Goal: Task Accomplishment & Management: Manage account settings

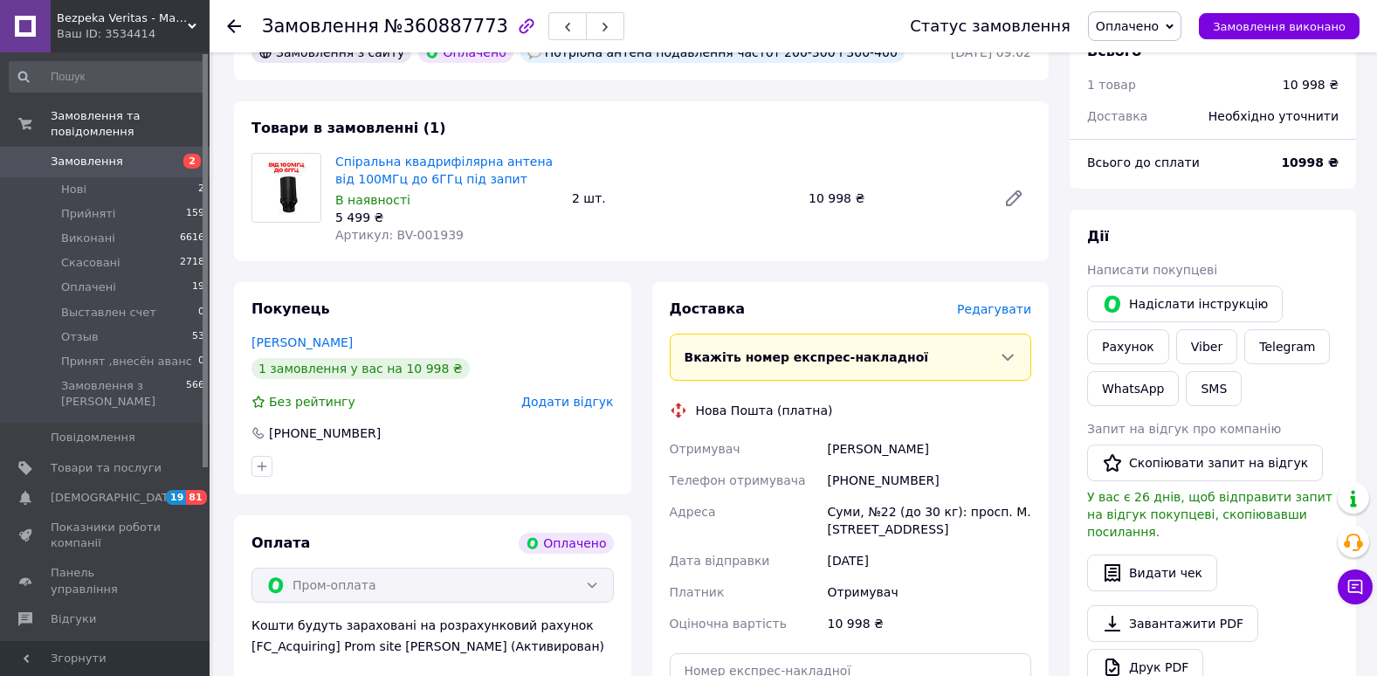
scroll to position [786, 0]
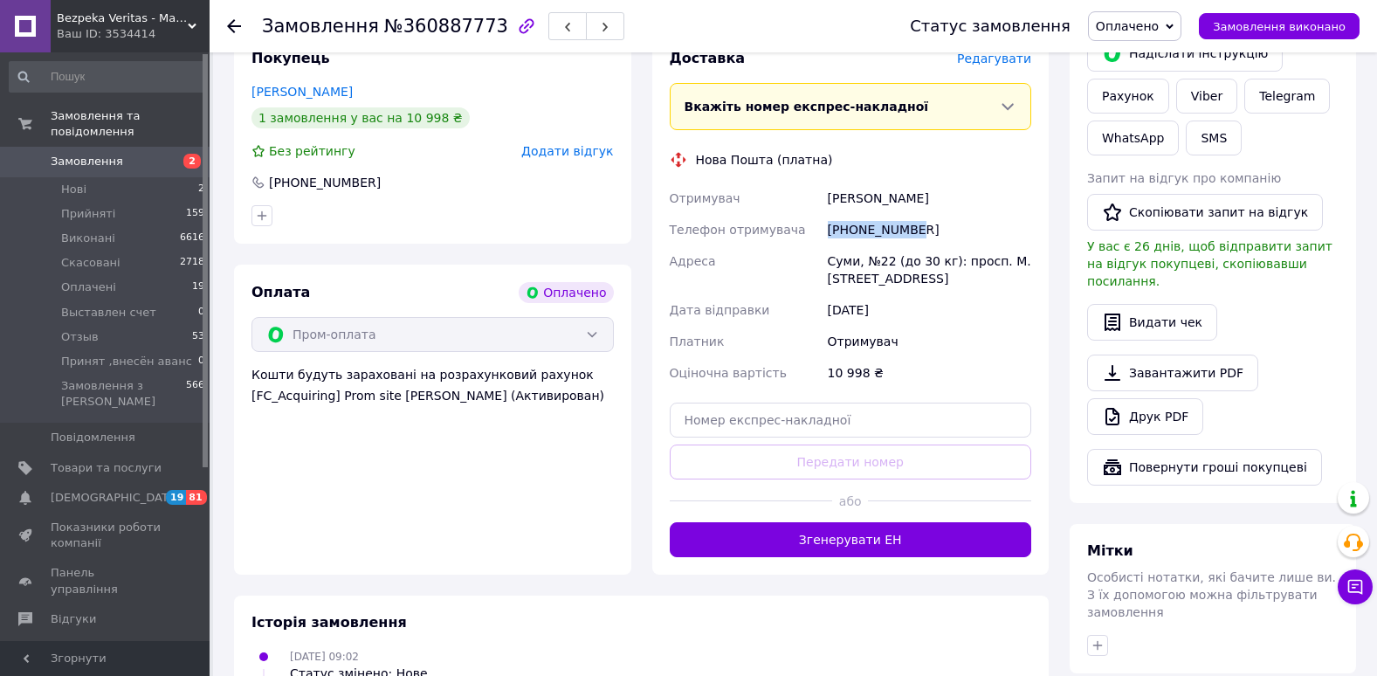
drag, startPoint x: 829, startPoint y: 222, endPoint x: 912, endPoint y: 234, distance: 83.8
click at [912, 234] on div "[PHONE_NUMBER]" at bounding box center [929, 229] width 210 height 31
copy div "[PHONE_NUMBER]"
click at [863, 196] on div "Опанасенко Володимир" at bounding box center [929, 197] width 210 height 31
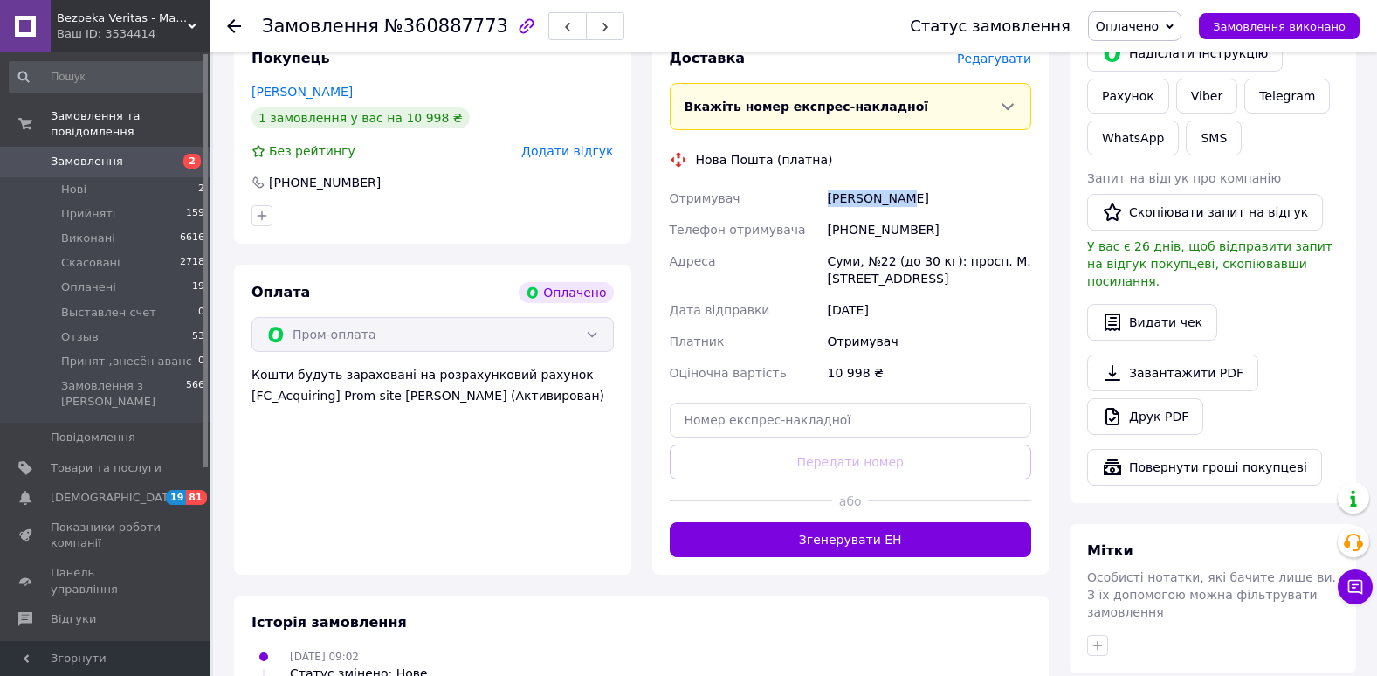
copy div "Опанасенко"
click at [941, 195] on div "Опанасенко Володимир" at bounding box center [929, 197] width 210 height 31
copy div "Володимир"
click at [836, 261] on div "Суми, №22 (до 30 кг): просп. М. Лушпи, 31Б" at bounding box center [929, 269] width 210 height 49
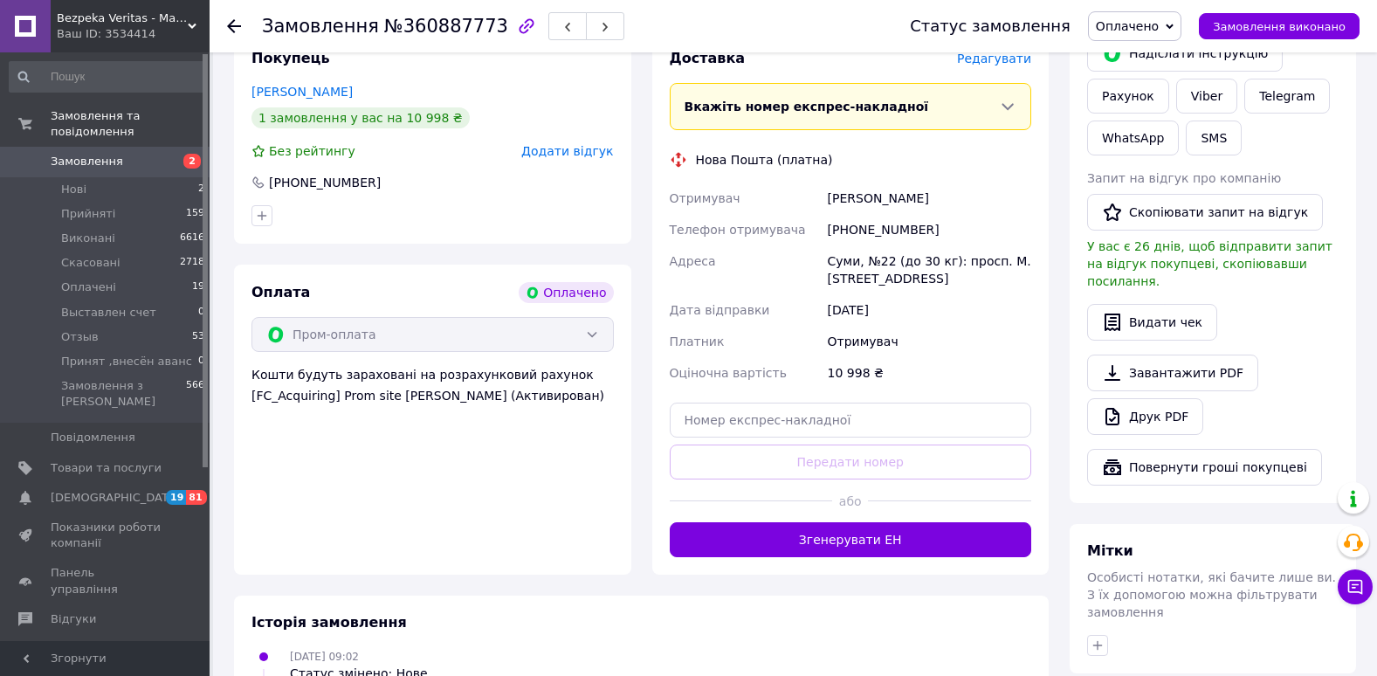
click at [836, 261] on div "Суми, №22 (до 30 кг): просп. М. Лушпи, 31Б" at bounding box center [929, 269] width 210 height 49
copy div "Суми"
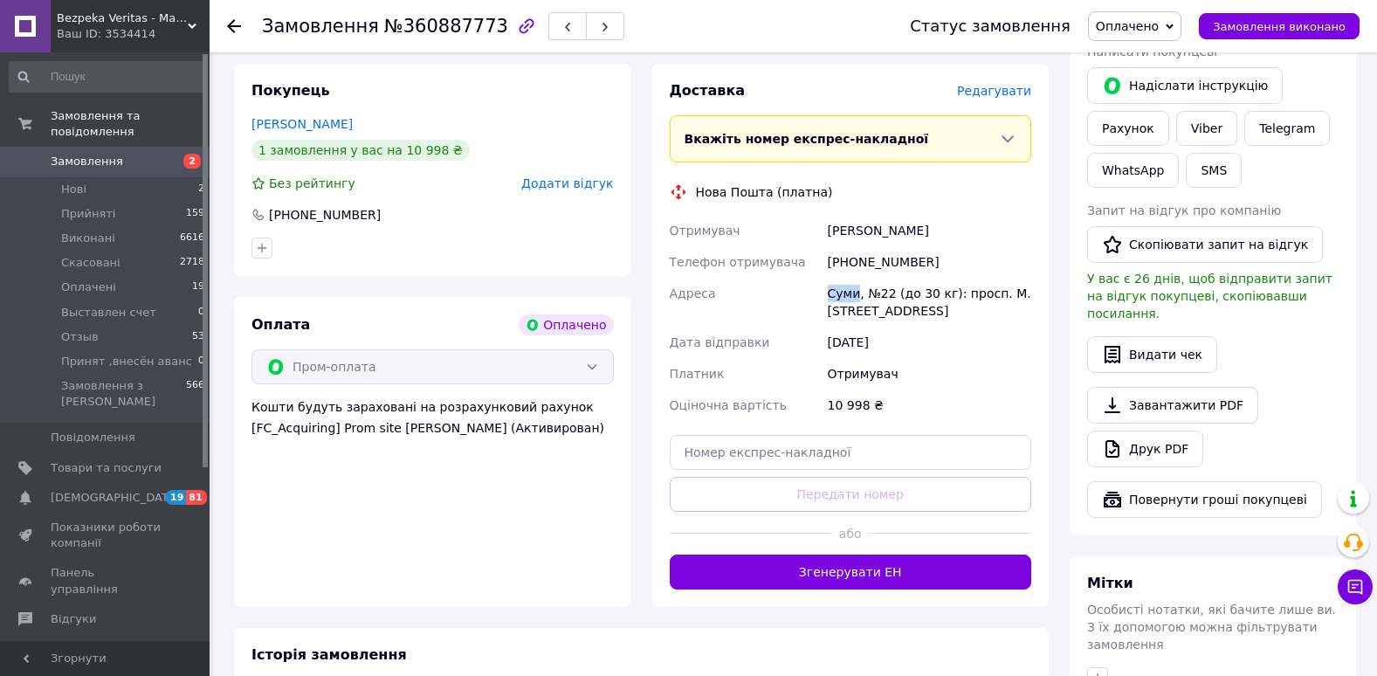
scroll to position [961, 0]
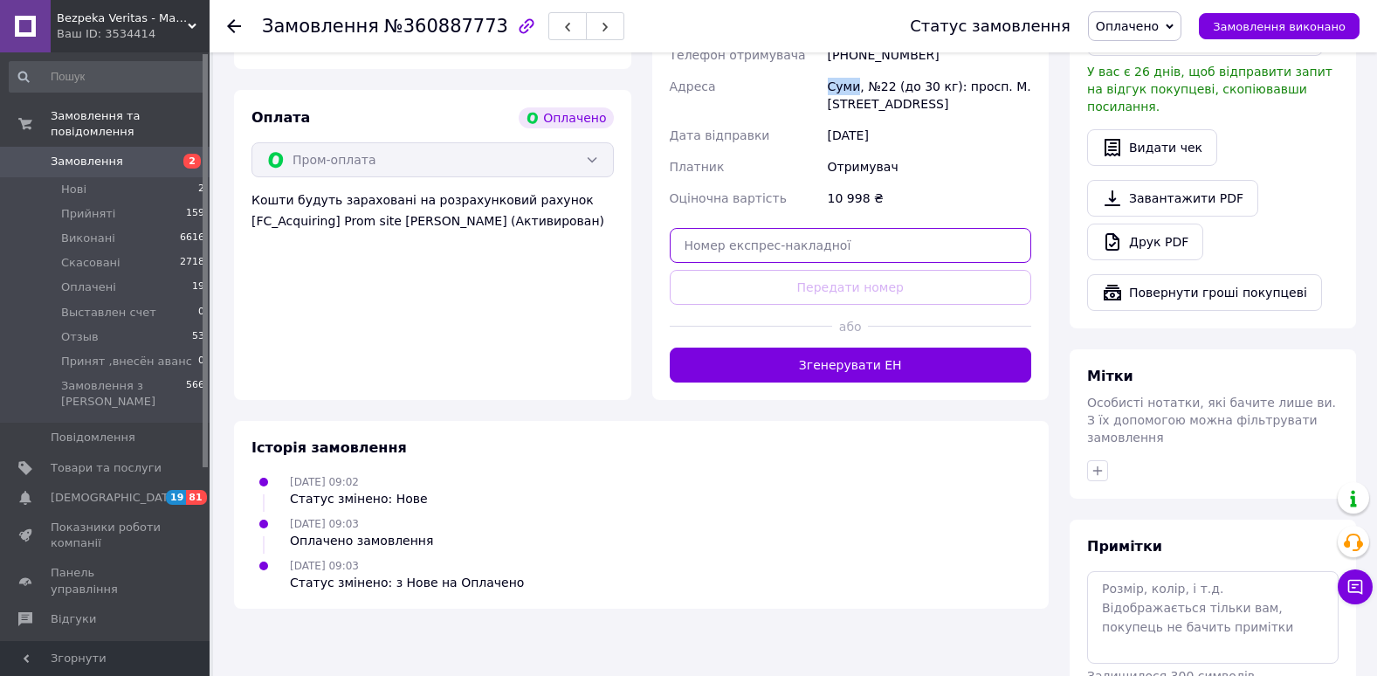
click at [756, 231] on input "text" at bounding box center [851, 245] width 362 height 35
paste input "20451247264801"
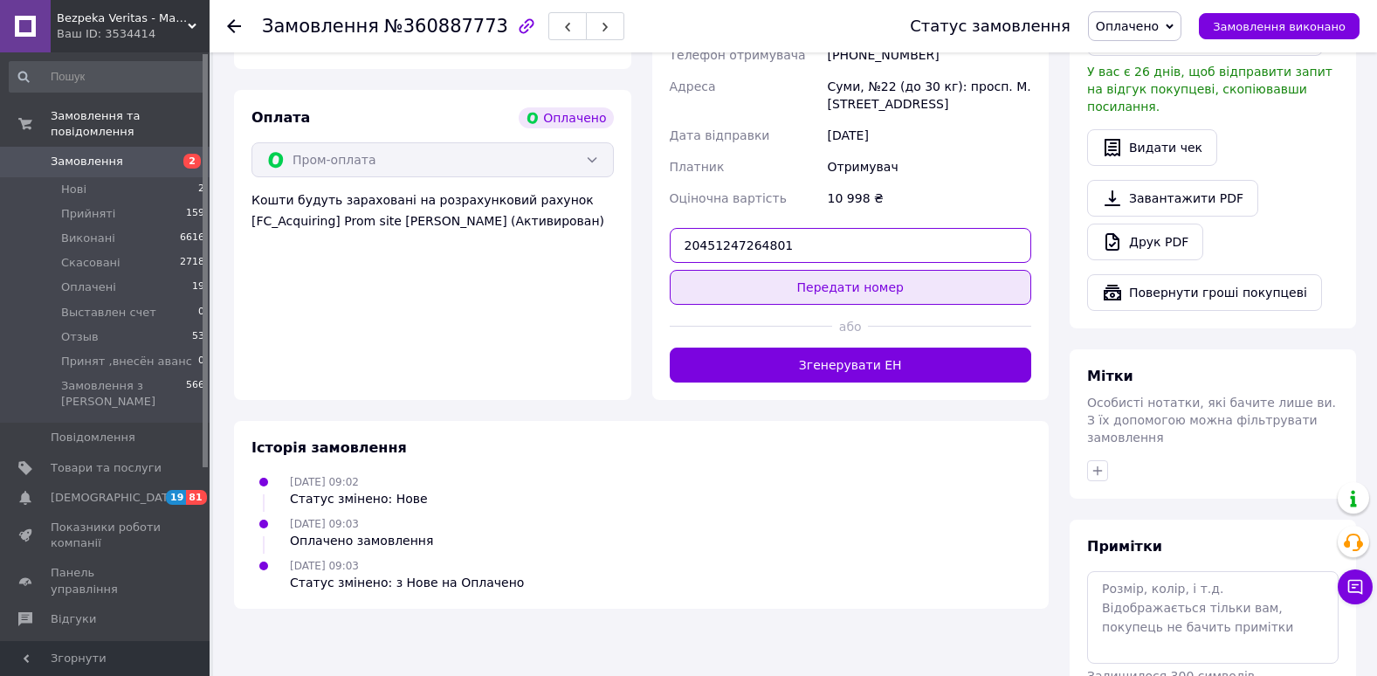
type input "20451247264801"
click at [823, 292] on button "Передати номер" at bounding box center [851, 287] width 362 height 35
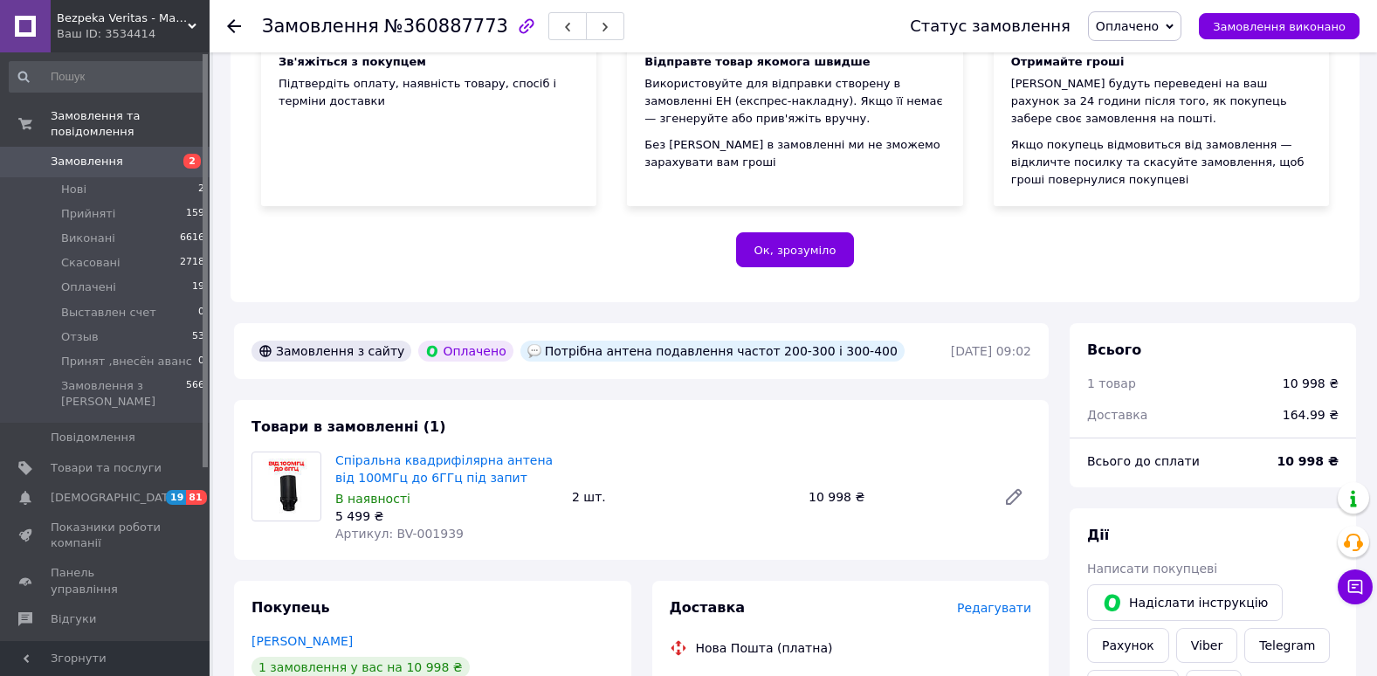
scroll to position [0, 0]
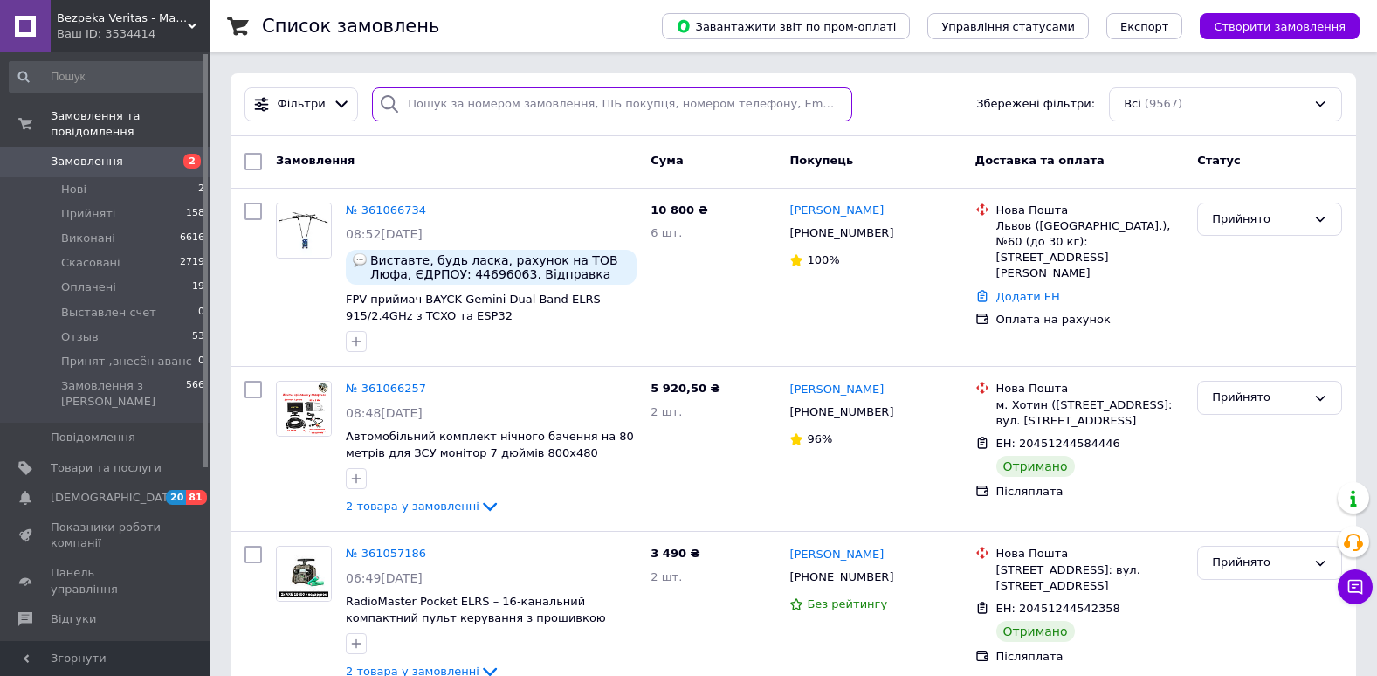
click at [485, 92] on input "search" at bounding box center [612, 104] width 480 height 34
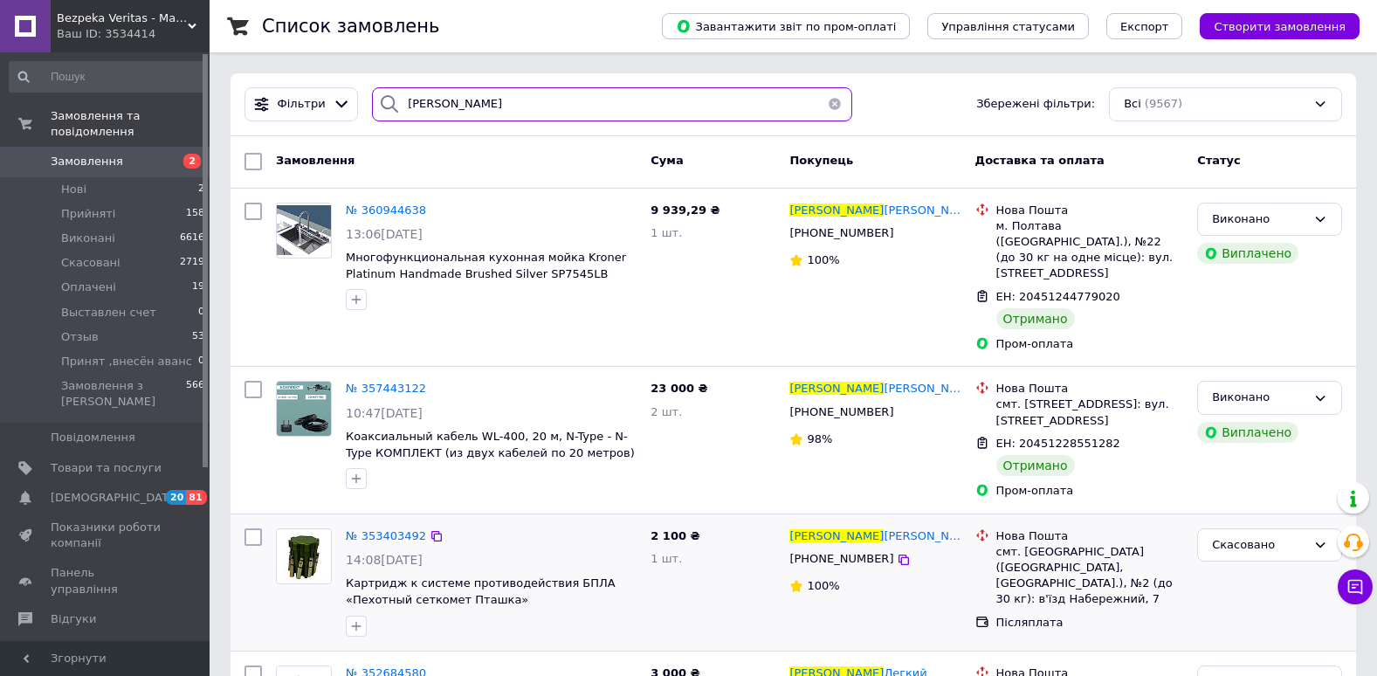
type input "Сергей"
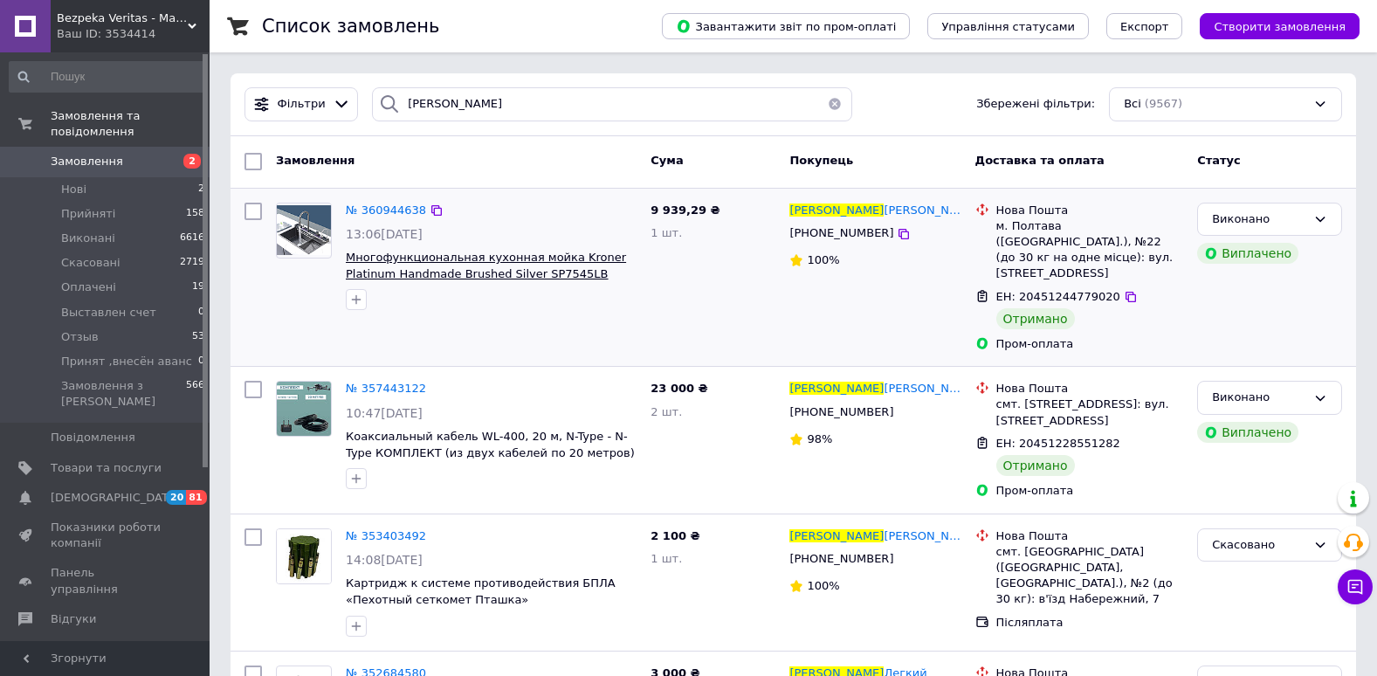
click at [506, 259] on span "Многофункциональная кухонная мойка Kroner Platinum Handmade Brushed Silver SP75…" at bounding box center [486, 266] width 280 height 30
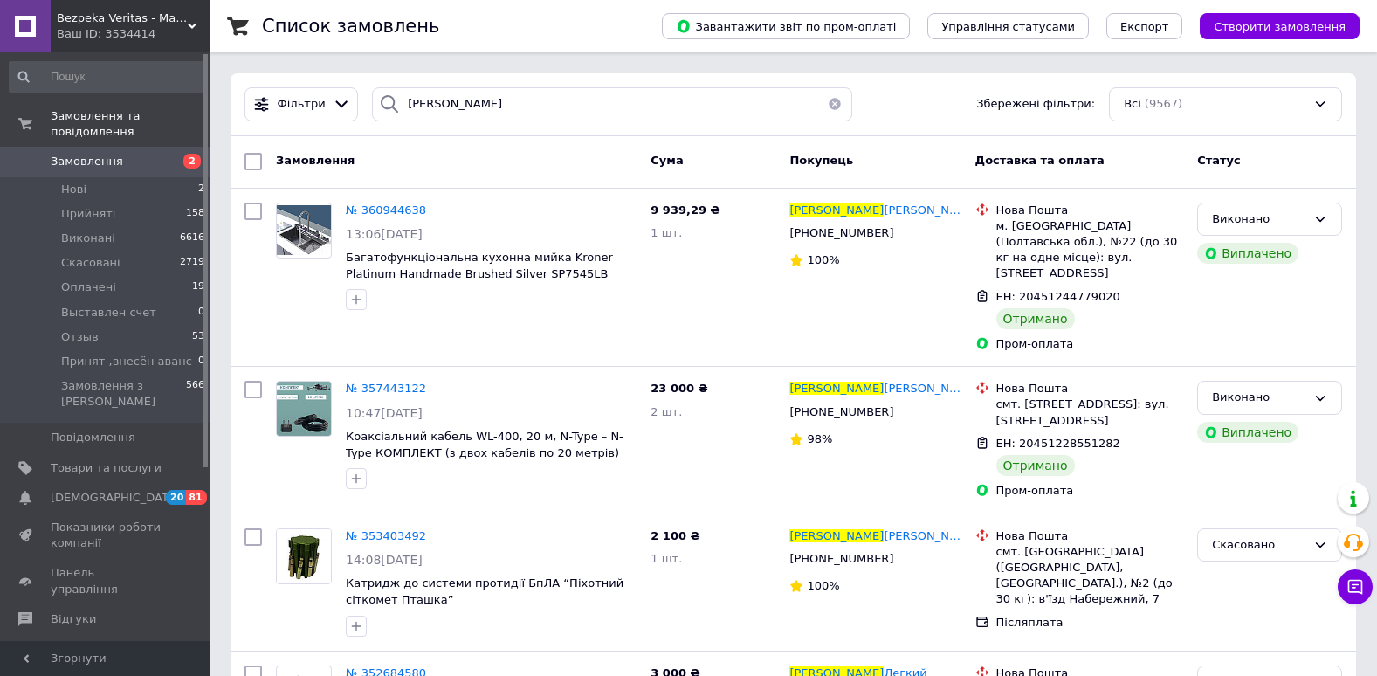
click at [829, 107] on button "button" at bounding box center [834, 104] width 35 height 34
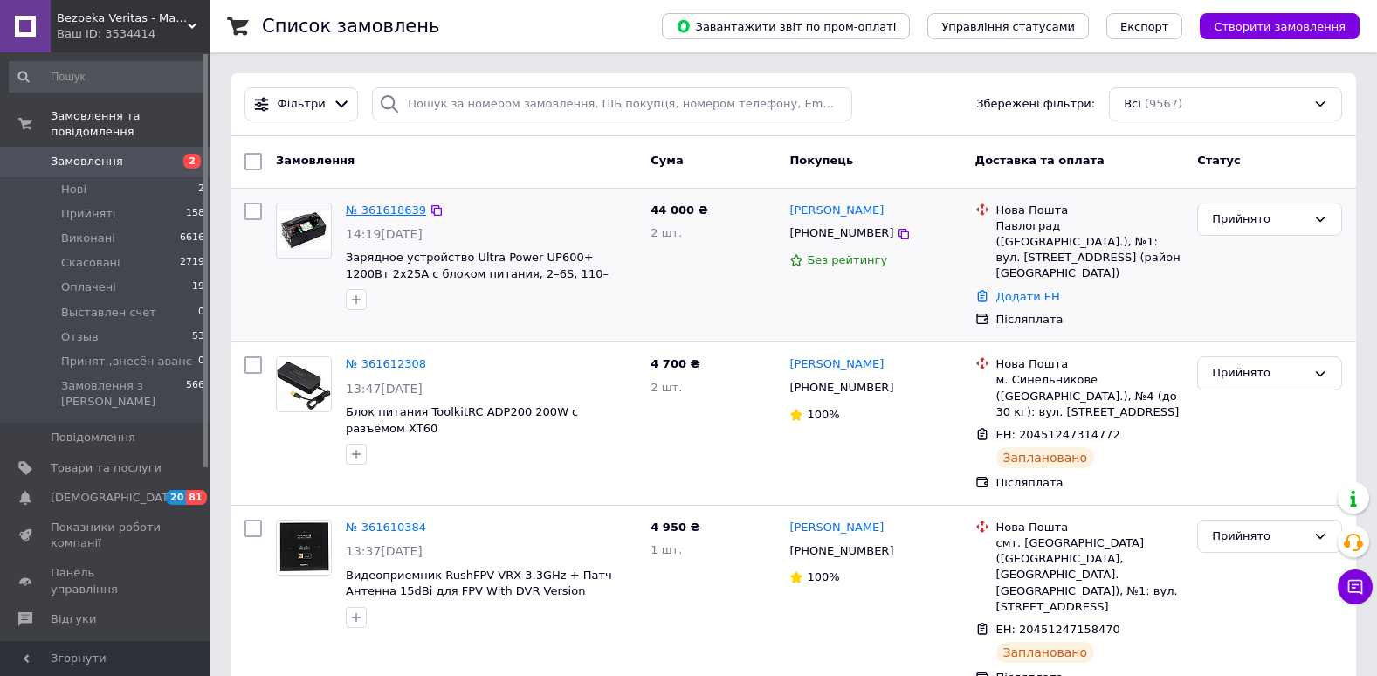
click at [398, 213] on link "№ 361618639" at bounding box center [386, 209] width 80 height 13
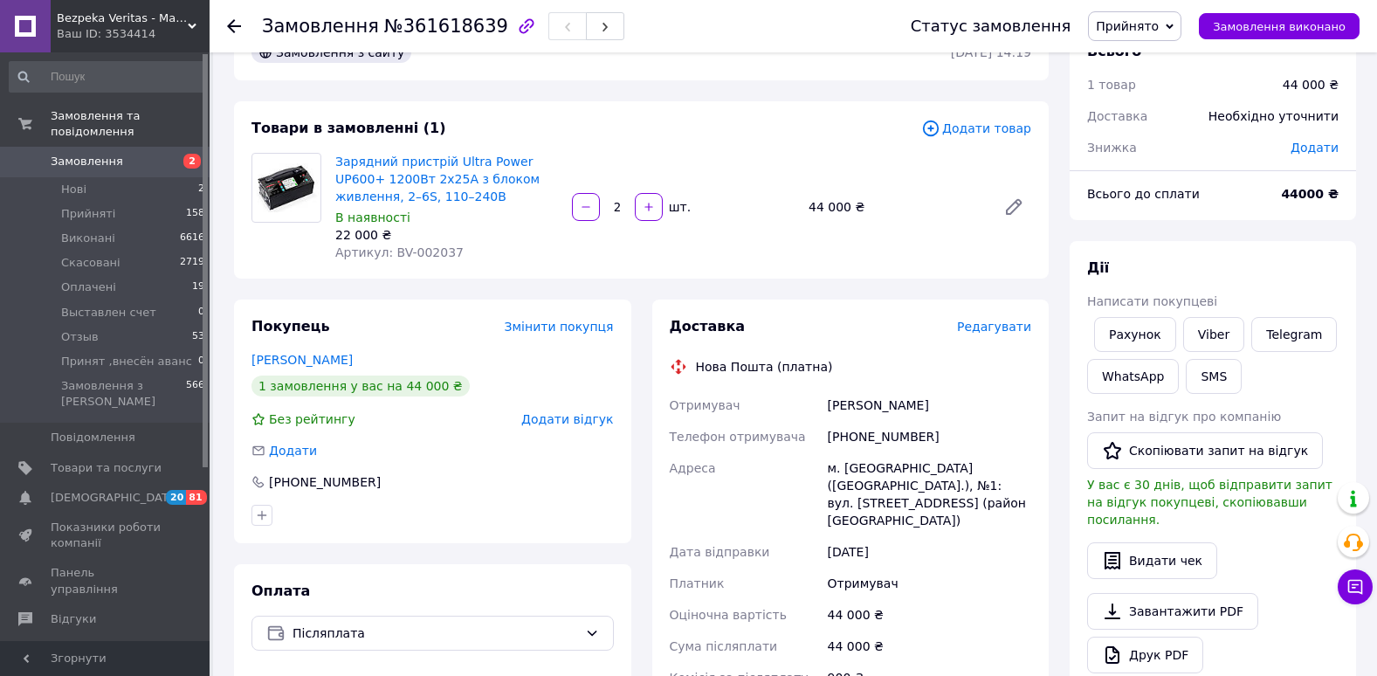
scroll to position [87, 0]
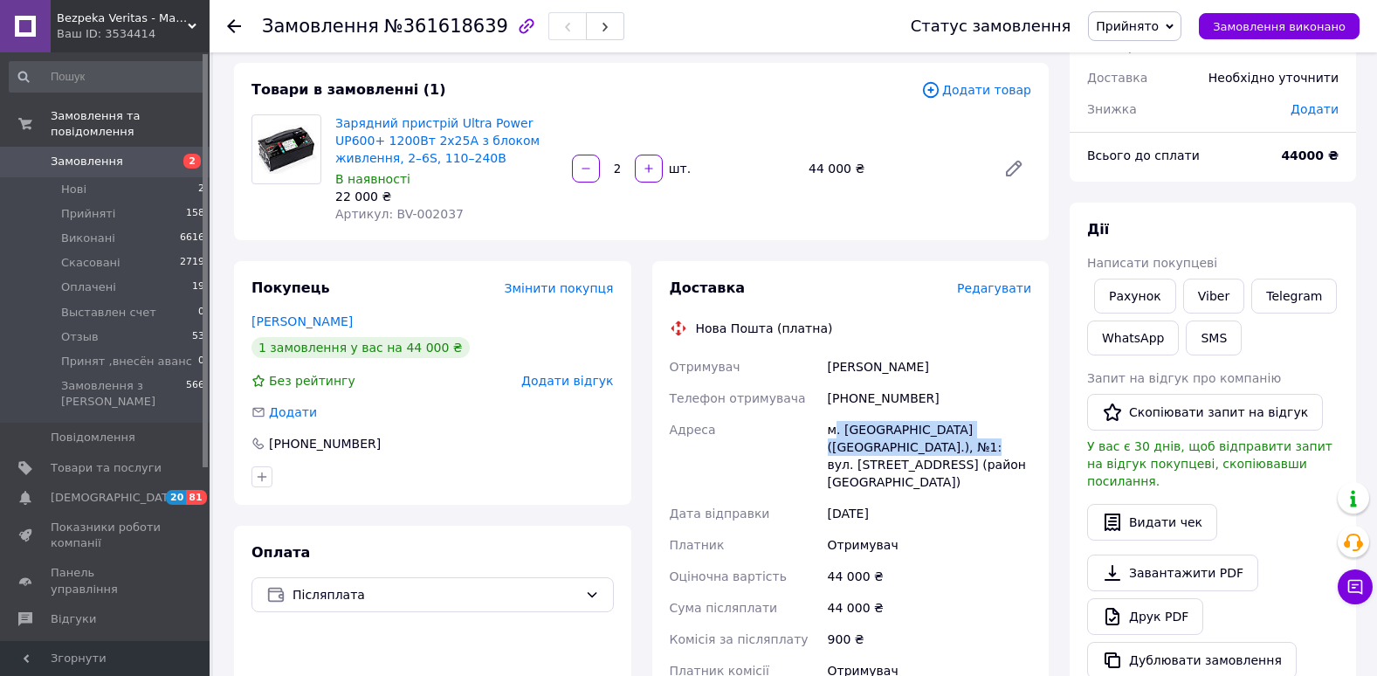
drag, startPoint x: 832, startPoint y: 426, endPoint x: 912, endPoint y: 454, distance: 85.1
click at [912, 454] on div "м. Павлоград (Дніпропетровська обл.), №1: вул. Дніпровська, 49 (район СШБ)" at bounding box center [929, 456] width 210 height 84
drag, startPoint x: 912, startPoint y: 454, endPoint x: 905, endPoint y: 462, distance: 11.1
click at [908, 461] on div "м. Павлоград (Дніпропетровська обл.), №1: вул. Дніпровська, 49 (район СШБ)" at bounding box center [929, 456] width 210 height 84
drag, startPoint x: 903, startPoint y: 463, endPoint x: 832, endPoint y: 432, distance: 77.0
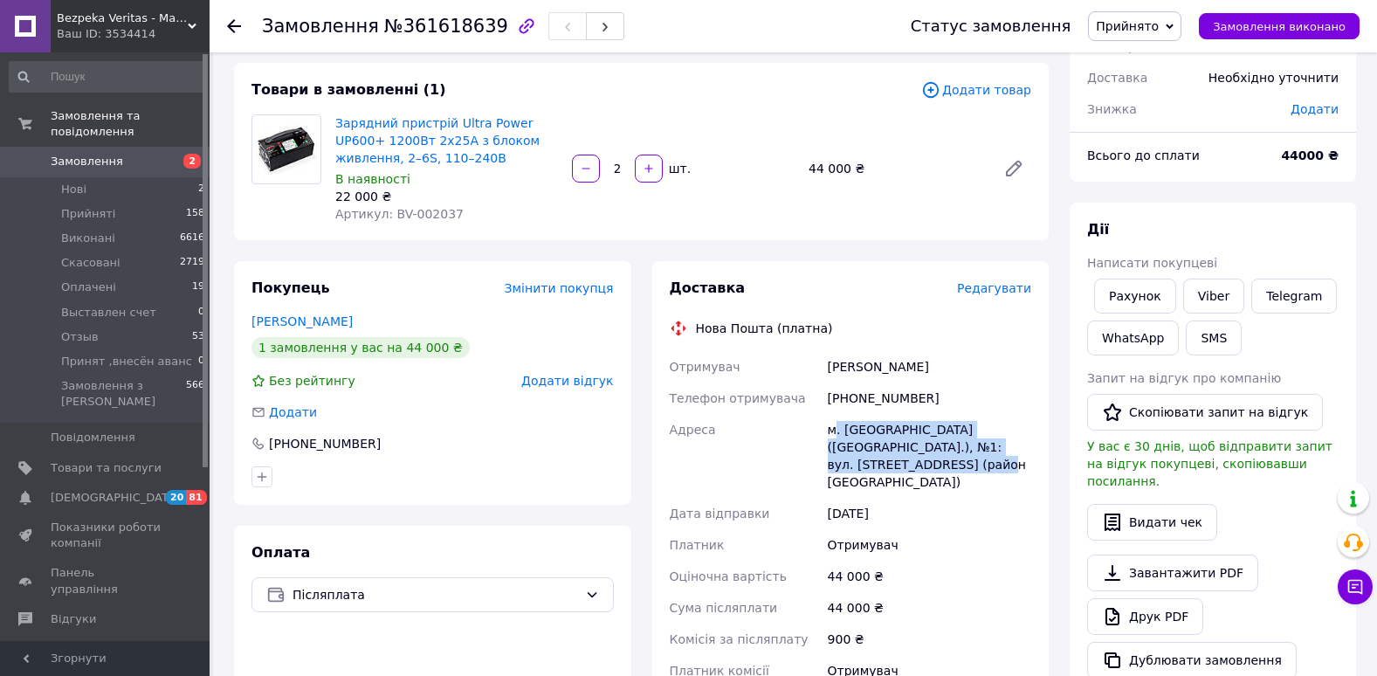
click at [832, 432] on div "м. Павлоград (Дніпропетровська обл.), №1: вул. Дніпровська, 49 (район СШБ)" at bounding box center [929, 456] width 210 height 84
click at [831, 431] on div "м. Павлоград (Дніпропетровська обл.), №1: вул. Дніпровська, 49 (район СШБ)" at bounding box center [929, 456] width 210 height 84
drag, startPoint x: 829, startPoint y: 431, endPoint x: 906, endPoint y: 460, distance: 82.9
click at [906, 460] on div "м. Павлоград (Дніпропетровська обл.), №1: вул. Дніпровська, 49 (район СШБ)" at bounding box center [929, 456] width 210 height 84
copy div "м. Павлоград (Дніпропетровська обл.), №1: вул. Дніпровська, 49 (район СШБ)"
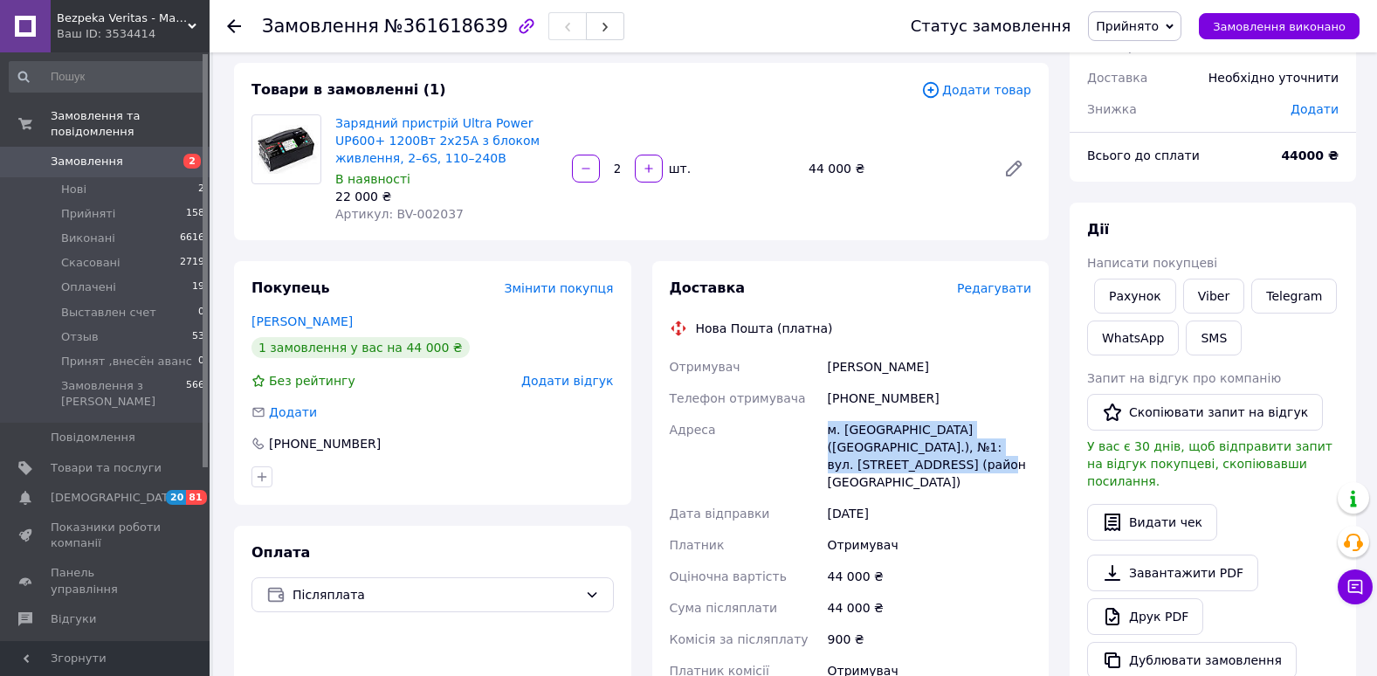
drag, startPoint x: 830, startPoint y: 368, endPoint x: 925, endPoint y: 372, distance: 95.3
click at [925, 372] on div "Мінаєв Олексій" at bounding box center [929, 366] width 210 height 31
copy div "Мінаєв Олексій"
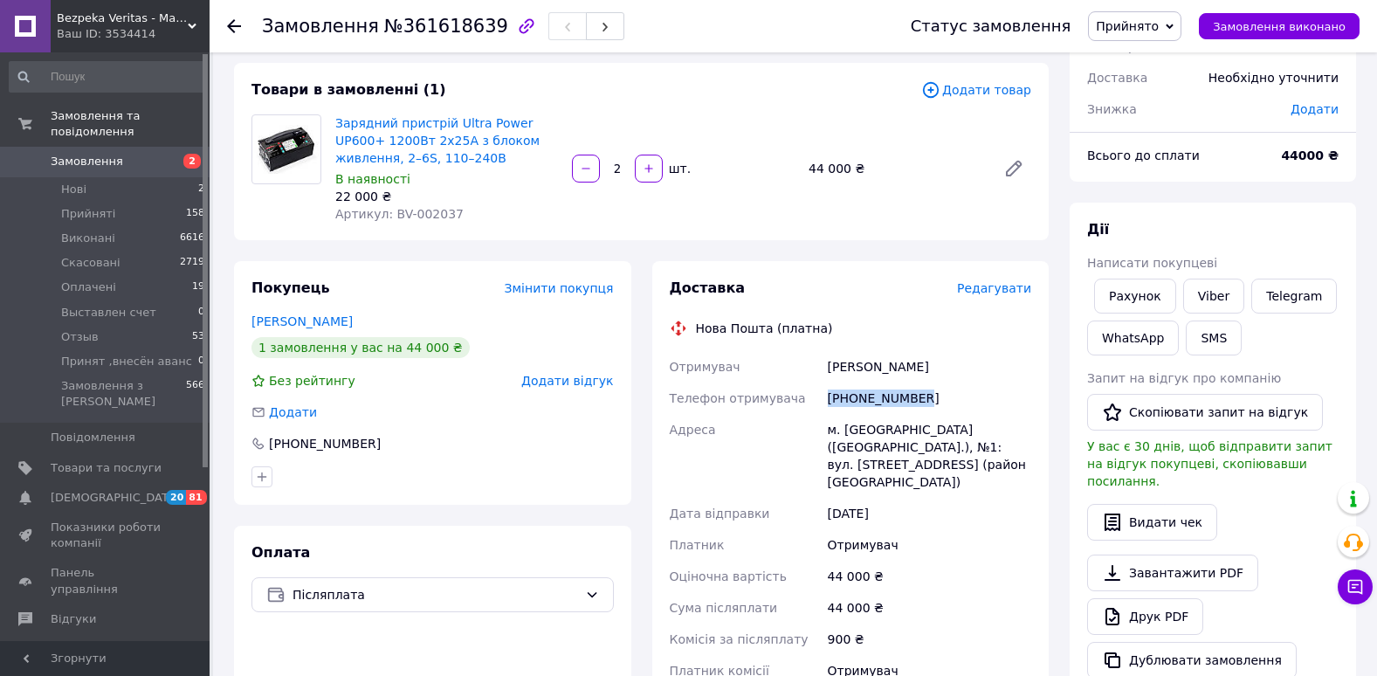
drag, startPoint x: 828, startPoint y: 397, endPoint x: 926, endPoint y: 404, distance: 98.9
click at [926, 404] on div "[PHONE_NUMBER]" at bounding box center [929, 397] width 210 height 31
copy div "[PHONE_NUMBER]"
click at [282, 255] on div "Замовлення з сайту 12.09.2025 | 14:19 Товари в замовленні (1) Додати товар Заря…" at bounding box center [642, 552] width 836 height 1133
